Goal: Complete application form

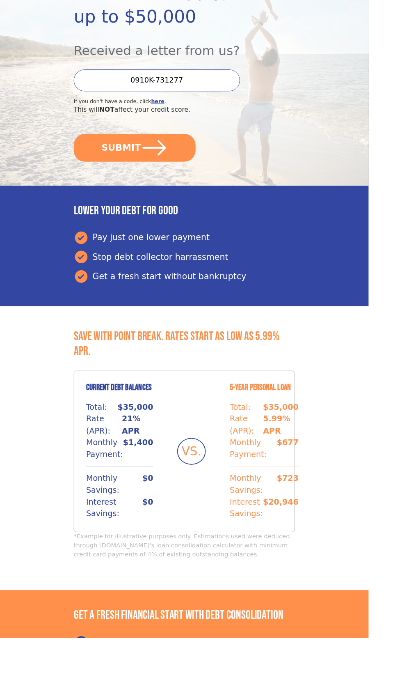
scroll to position [201, 0]
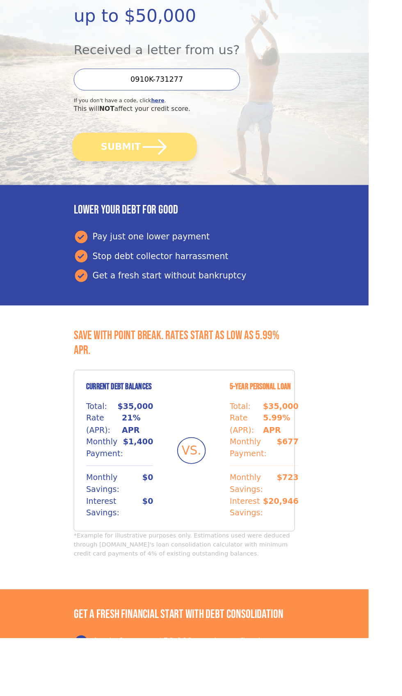
click at [164, 175] on button "SUBMIT" at bounding box center [146, 159] width 135 height 31
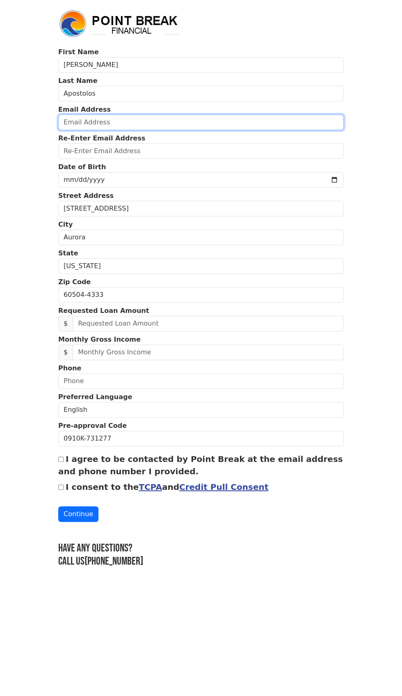
click at [215, 130] on input "email" at bounding box center [201, 122] width 286 height 16
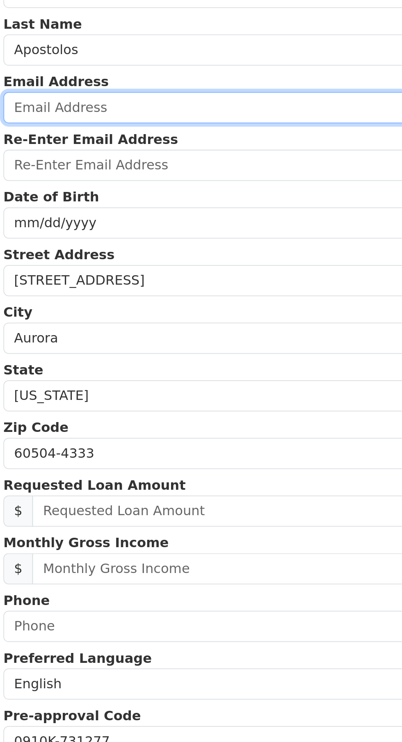
click at [156, 130] on input "email" at bounding box center [201, 122] width 286 height 16
type input "[EMAIL_ADDRESS][DOMAIN_NAME]"
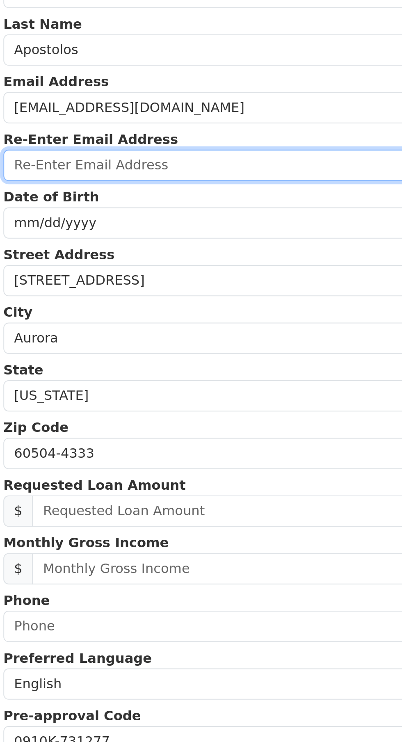
click at [171, 159] on input "email" at bounding box center [201, 151] width 286 height 16
click at [169, 159] on input "email" at bounding box center [201, 151] width 286 height 16
click at [153, 159] on input "email" at bounding box center [201, 151] width 286 height 16
click at [120, 159] on input "email" at bounding box center [201, 151] width 286 height 16
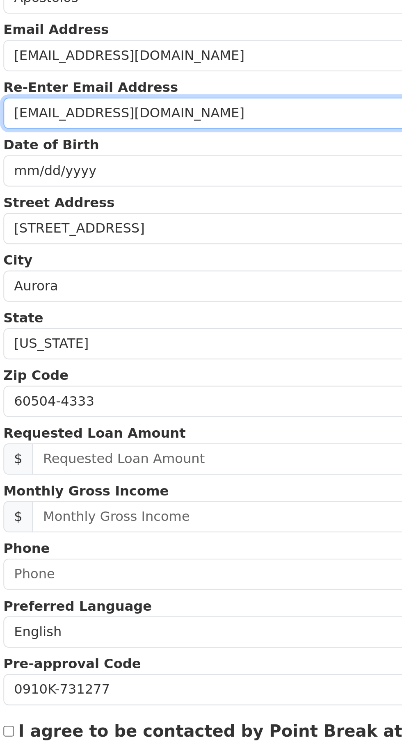
type input "[EMAIL_ADDRESS][DOMAIN_NAME]"
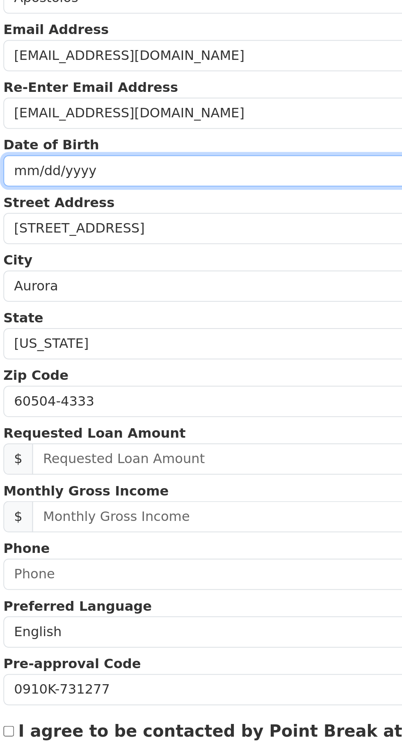
click at [182, 188] on input "date" at bounding box center [201, 180] width 286 height 16
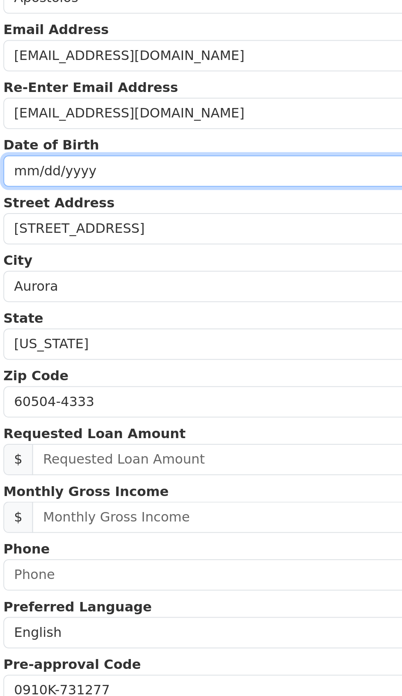
click at [188, 188] on input "date" at bounding box center [201, 180] width 286 height 16
type input "[DATE]"
click at [208, 188] on input "[DATE]" at bounding box center [201, 180] width 286 height 16
click at [196, 188] on input "[DATE]" at bounding box center [201, 180] width 286 height 16
click at [143, 188] on input "[DATE]" at bounding box center [201, 180] width 286 height 16
